Goal: Task Accomplishment & Management: Complete application form

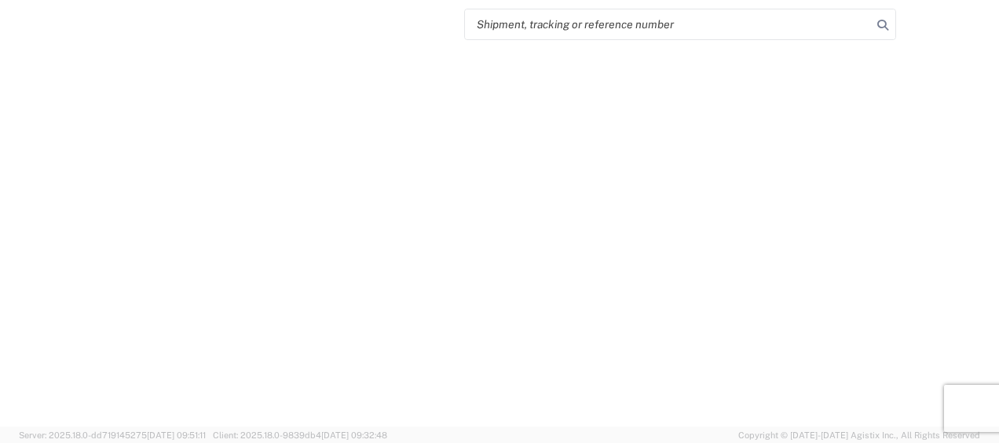
select select "FULL"
select select "LBS"
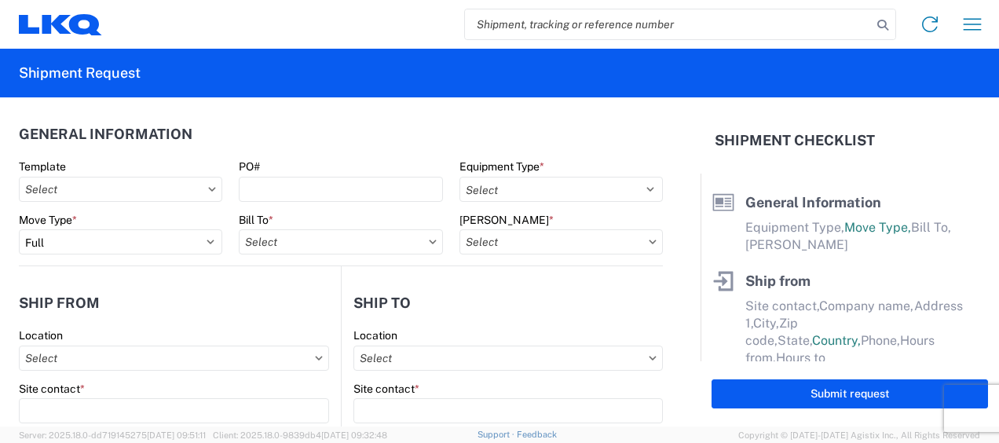
click at [530, 22] on input "search" at bounding box center [668, 24] width 407 height 30
type input "47382530"
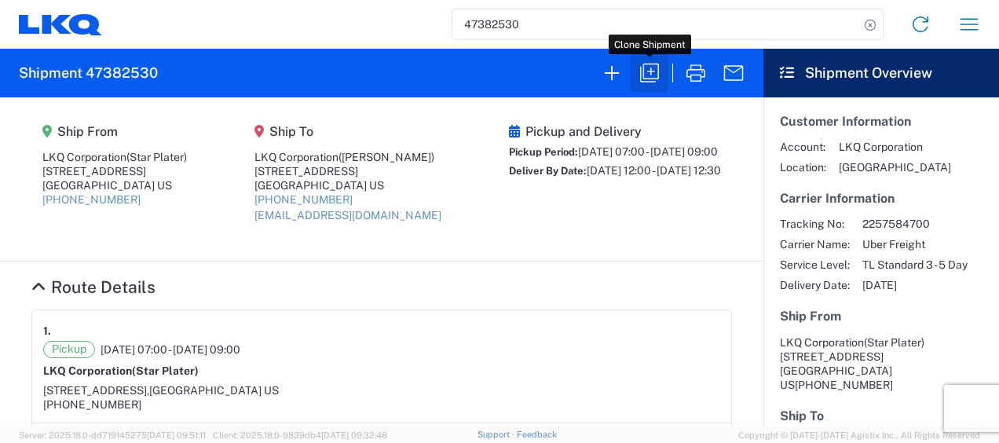
click at [641, 77] on icon "button" at bounding box center [649, 73] width 19 height 19
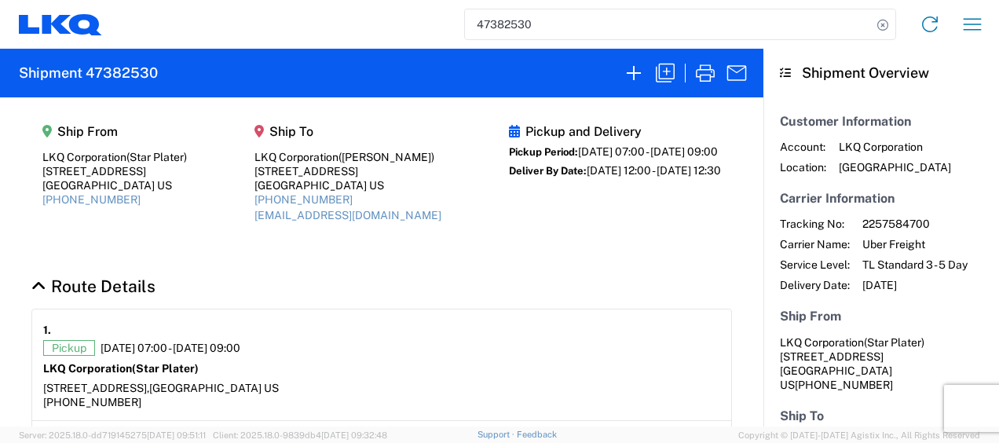
select select "FULL"
select select "LBS"
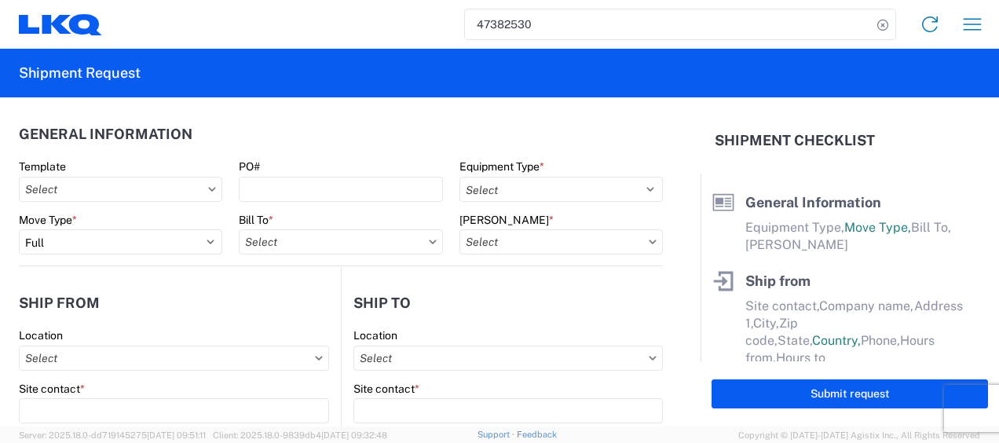
select select "STDV"
type input "Star Plater"
type input "LKQ Corporation"
type input "[STREET_ADDRESS]"
type input "Newnan"
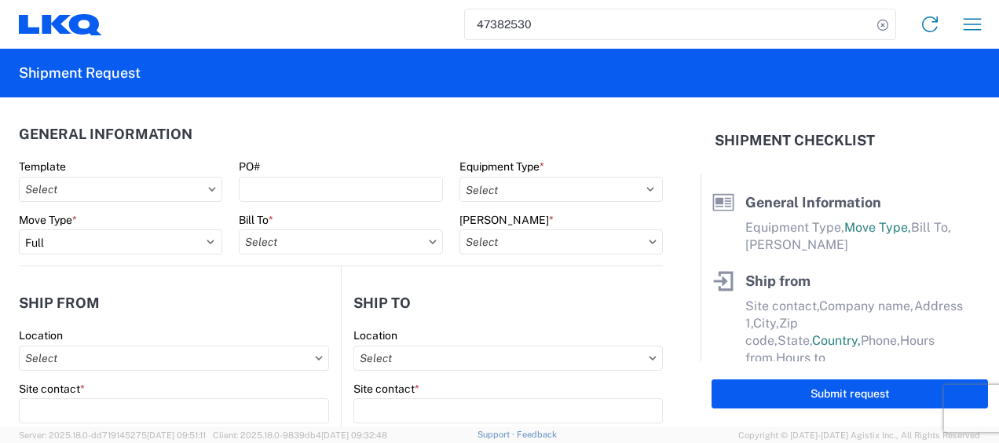
type input "30265"
type input "[PERSON_NAME]"
type input "LKQ Corporation"
type input "[STREET_ADDRESS]"
type input "[GEOGRAPHIC_DATA]"
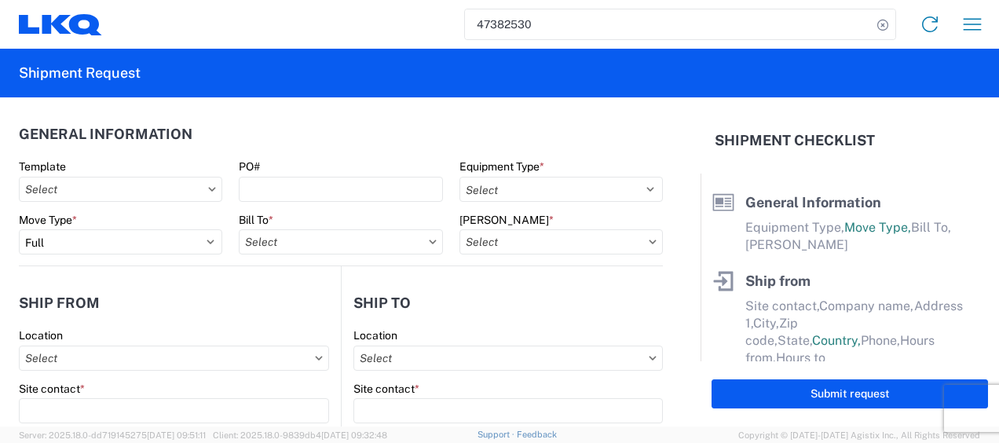
type input "30336"
type input "[EMAIL_ADDRESS][DOMAIN_NAME]"
type input "Star Plater"
type input "[EMAIL_ADDRESS][DOMAIN_NAME]"
type input "6788549960"
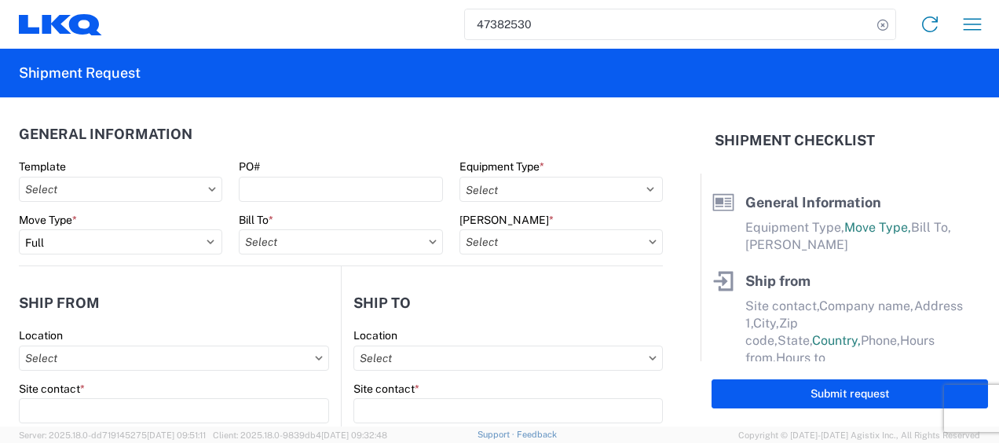
type input "[DATE]"
type textarea "Please arrive on time. Lunch is from 11a-12p. Receiving facility stops receivin…"
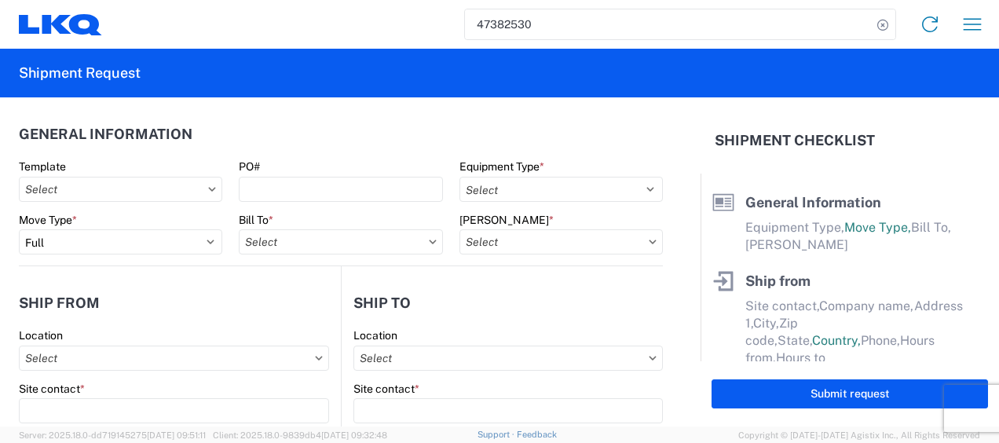
type input "45000"
type input "Engines, Transmissions"
type input "1"
type input "1634 - [GEOGRAPHIC_DATA] - [PERSON_NAME] - Boat Rock"
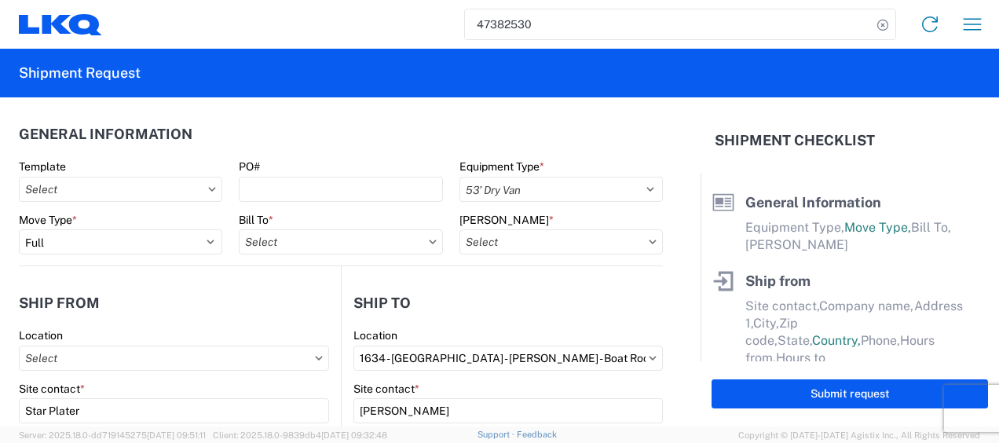
select select "US"
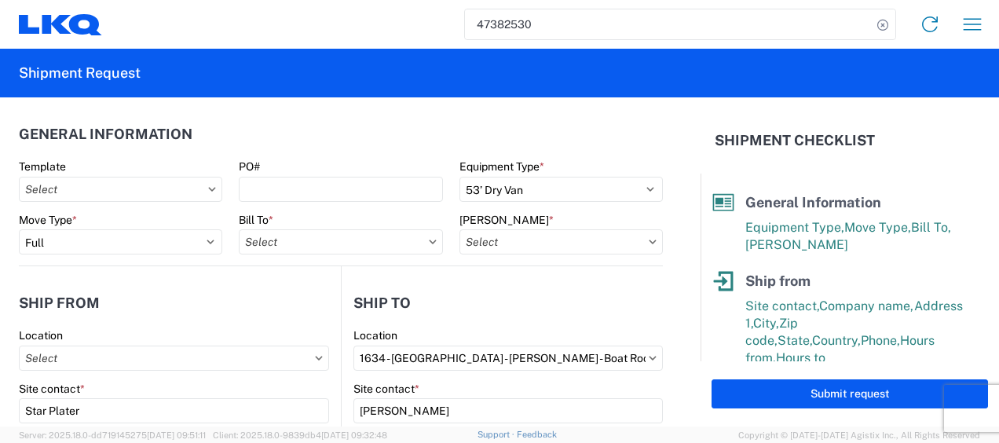
type input "1772 - LKQ Atlanta Core Newnan"
type input "1772-6300-66000-0000 - 1772 Freight Out"
type input "1772 - LKQ Atlanta Core Newnan"
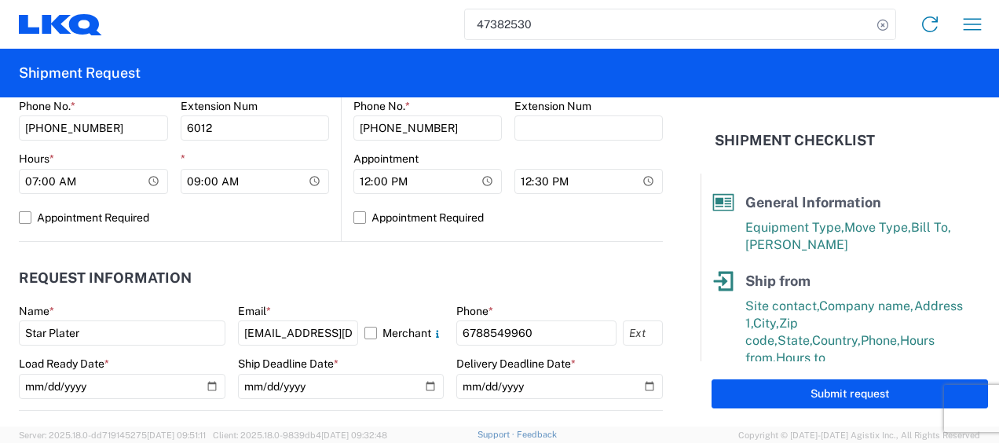
scroll to position [785, 0]
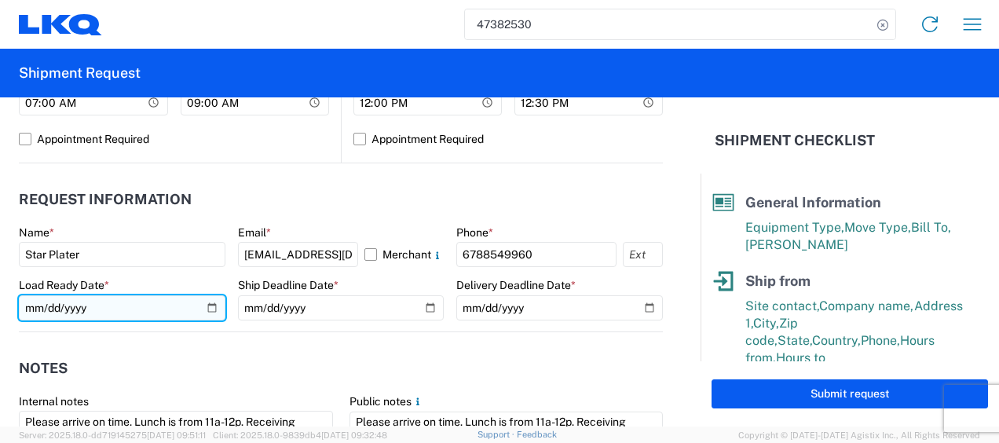
click at [28, 309] on input "[DATE]" at bounding box center [122, 307] width 207 height 25
type input "[DATE]"
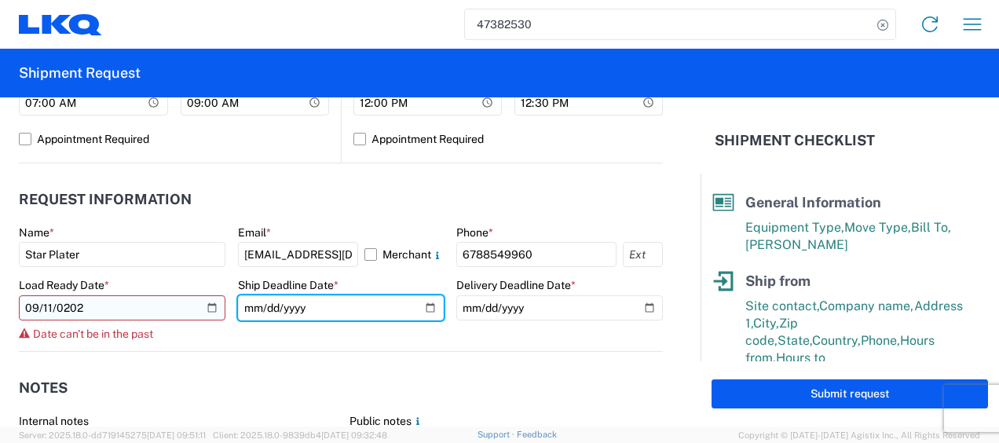
type input "[DATE]"
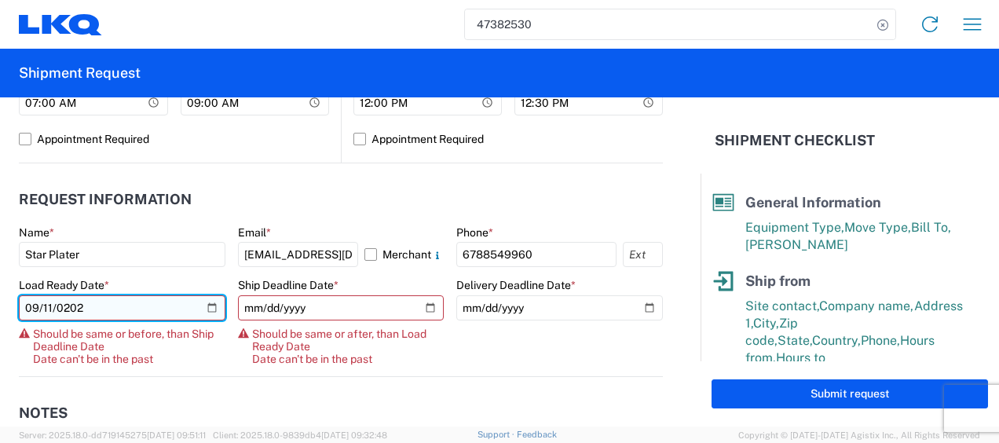
click at [46, 313] on input "[DATE]" at bounding box center [122, 307] width 207 height 25
click at [47, 304] on input "[DATE]" at bounding box center [122, 307] width 207 height 25
type input "[DATE]"
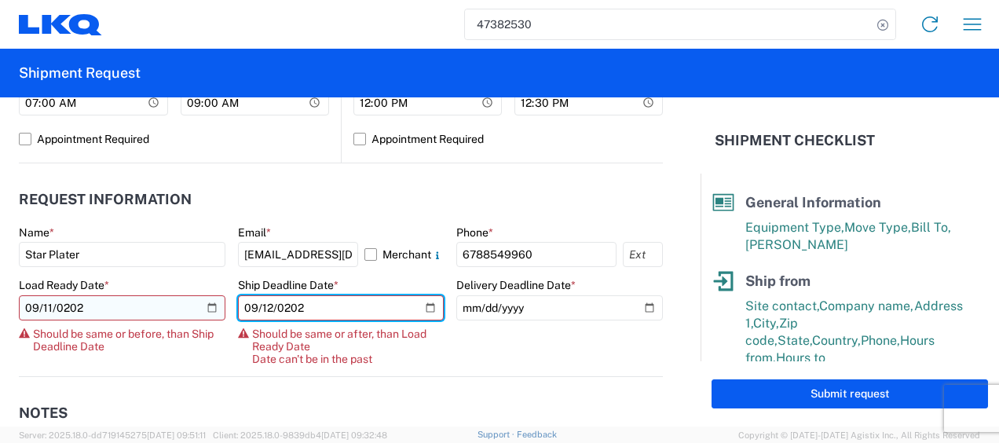
type input "[DATE]"
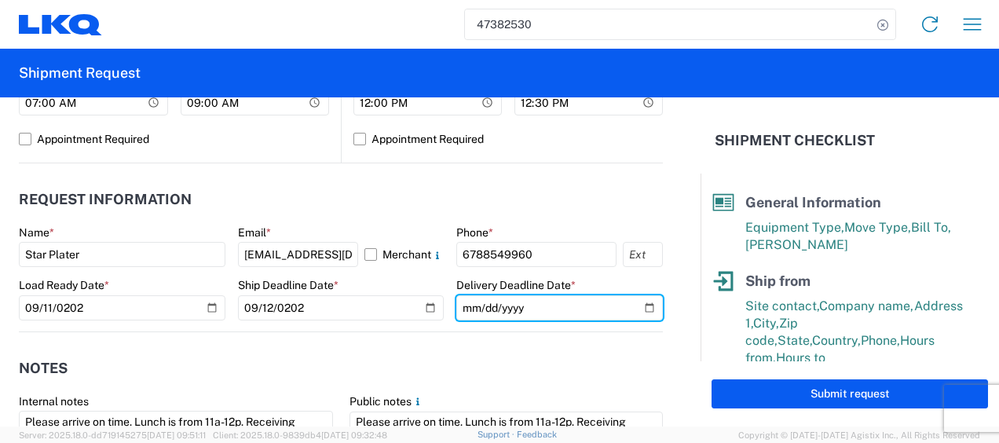
type input "[DATE]"
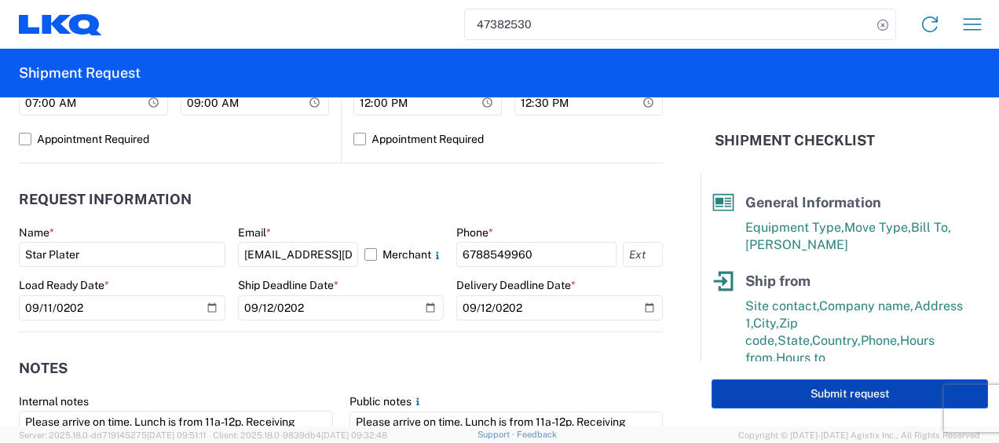
click at [856, 396] on button "Submit request" at bounding box center [850, 393] width 276 height 29
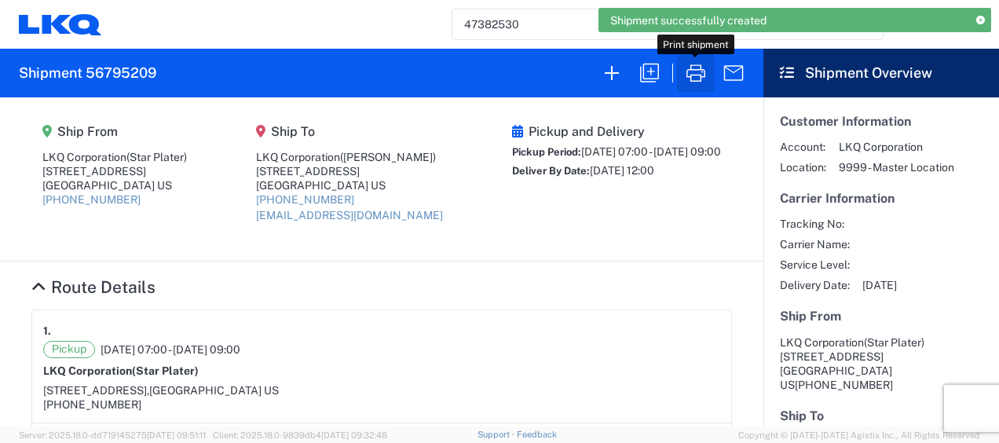
click at [689, 79] on icon "button" at bounding box center [695, 72] width 25 height 25
